Goal: Check status: Check status

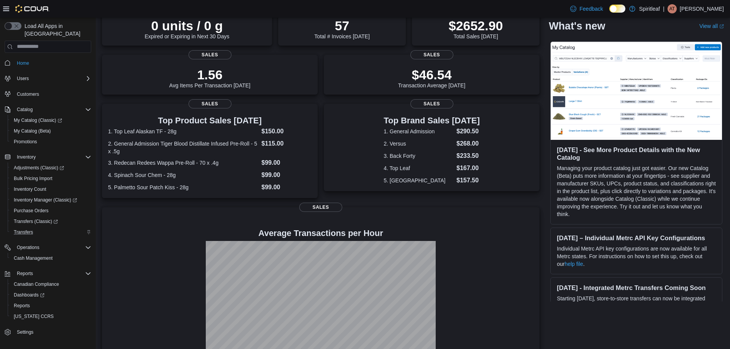
scroll to position [77, 0]
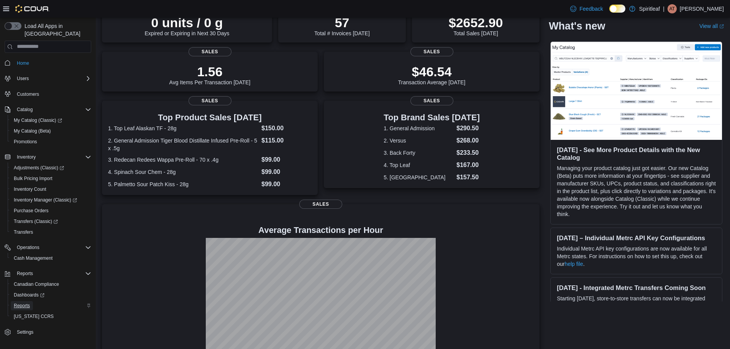
click at [19, 303] on span "Reports" at bounding box center [22, 306] width 16 height 6
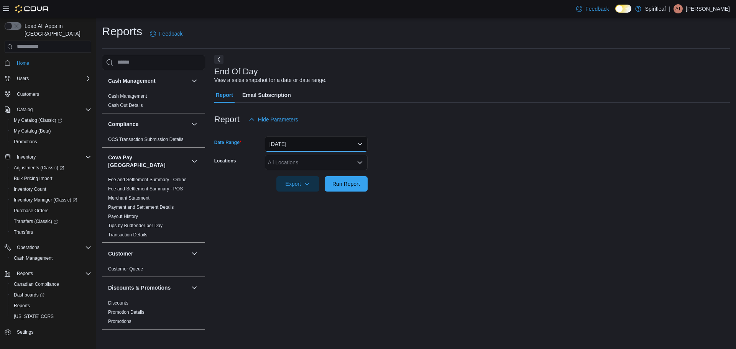
click at [330, 143] on button "[DATE]" at bounding box center [316, 143] width 103 height 15
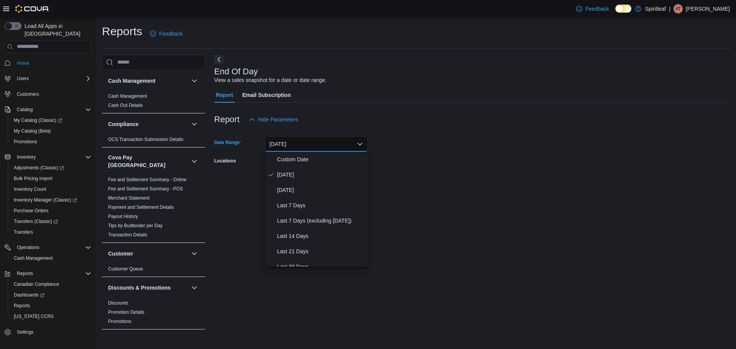
click at [487, 148] on form "Date Range [DATE] Locations All Locations Export Run Report" at bounding box center [471, 159] width 515 height 64
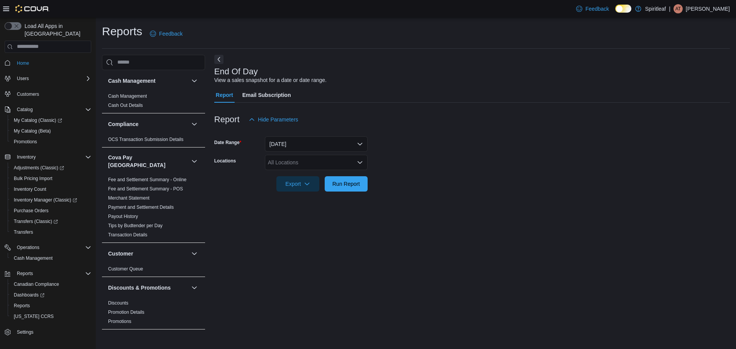
click at [316, 157] on div "All Locations" at bounding box center [316, 162] width 103 height 15
type input "***"
click at [328, 175] on span "571 - [GEOGRAPHIC_DATA] ([GEOGRAPHIC_DATA])" at bounding box center [358, 176] width 130 height 8
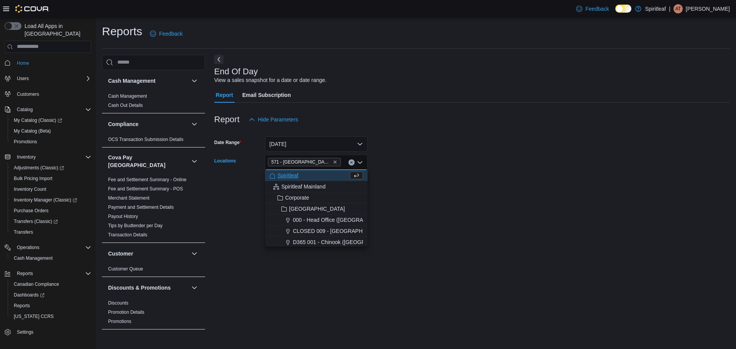
click at [452, 179] on form "Date Range [DATE] Locations [STREET_ADDRESS] Combo box. Selected. 571 - [GEOGRA…" at bounding box center [471, 159] width 515 height 64
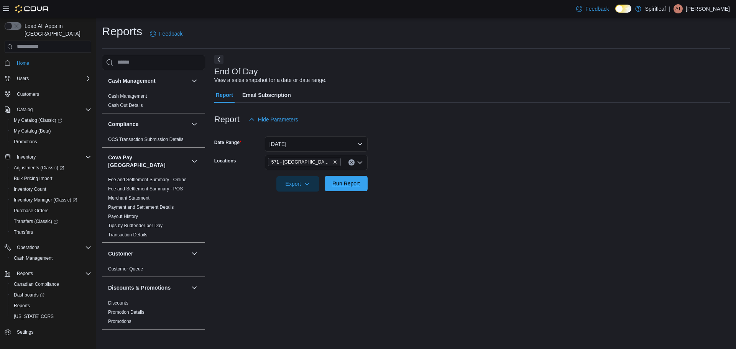
click at [356, 188] on span "Run Report" at bounding box center [346, 183] width 34 height 15
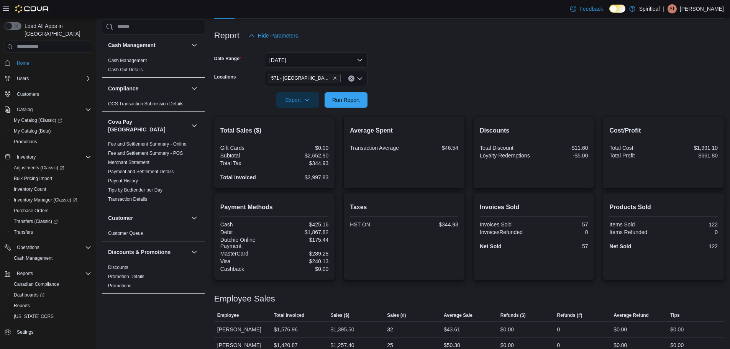
scroll to position [94, 0]
